Goal: Task Accomplishment & Management: Manage account settings

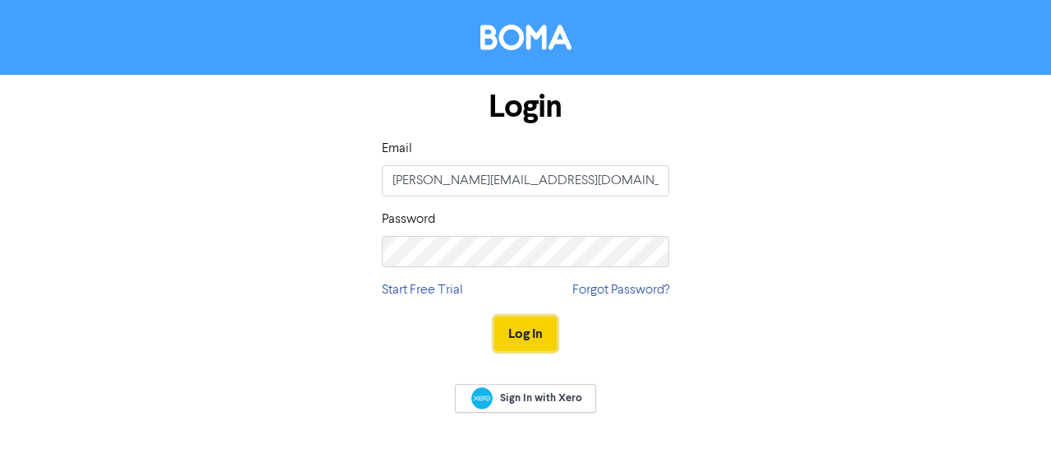
click at [516, 333] on button "Log In" at bounding box center [525, 333] width 62 height 34
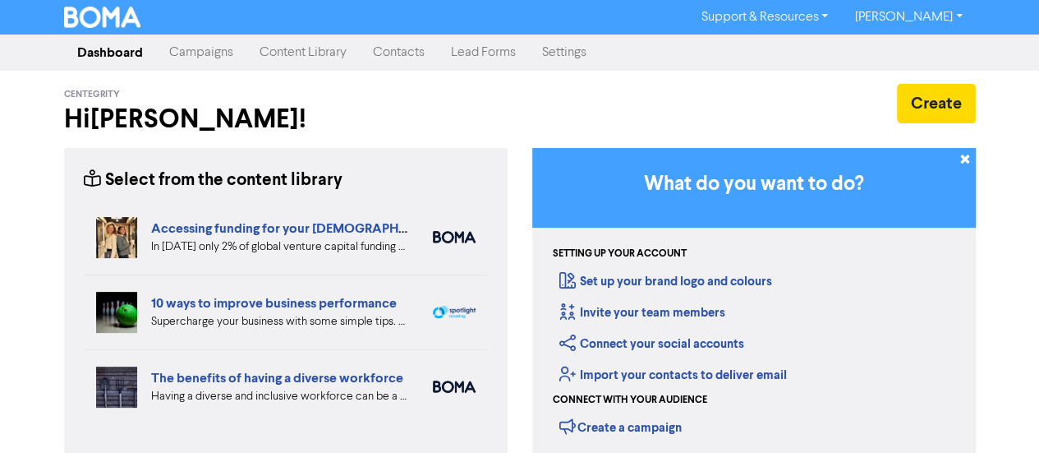
click at [217, 53] on link "Campaigns" at bounding box center [201, 52] width 90 height 33
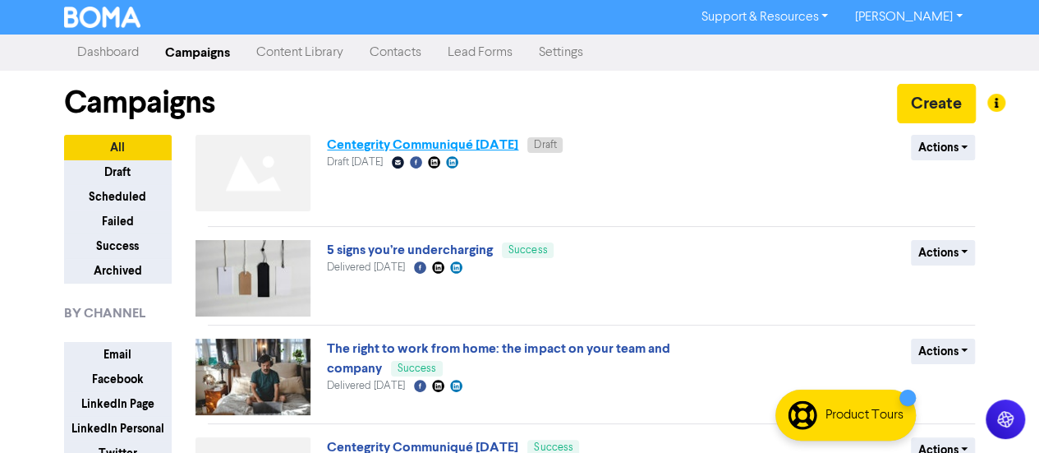
click at [388, 147] on link "Centegrity Communiqué [DATE]" at bounding box center [422, 144] width 191 height 16
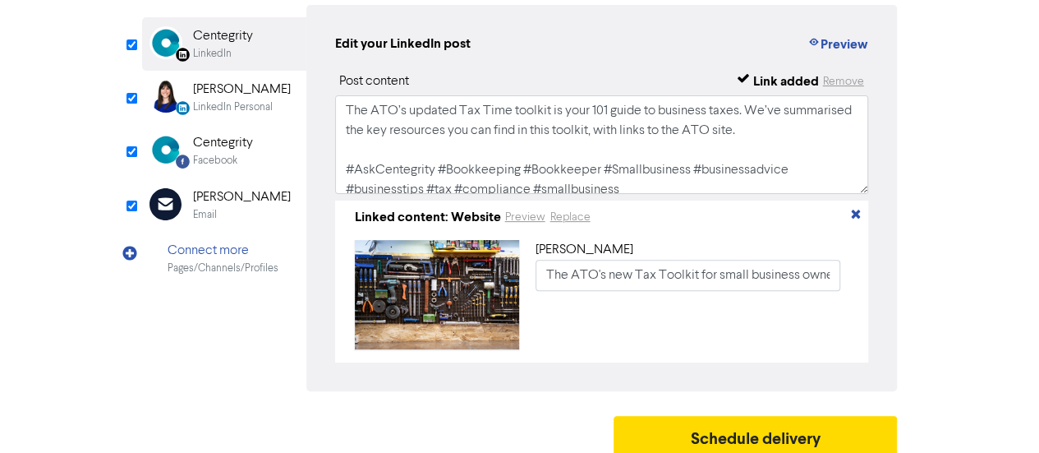
scroll to position [164, 0]
